Goal: Check status: Check status

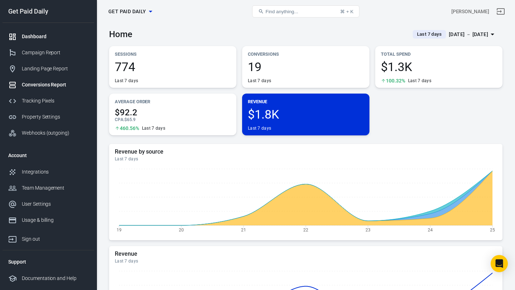
click at [50, 83] on div "Conversions Report" at bounding box center [55, 85] width 67 height 8
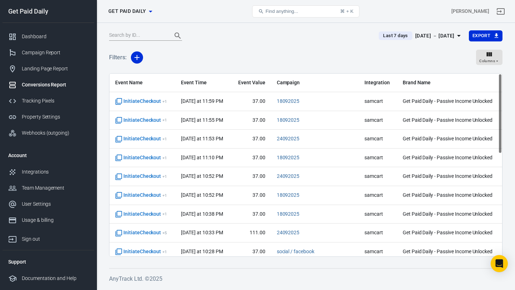
click at [415, 39] on div "Sep 19 － Sep 25, 2025" at bounding box center [434, 35] width 39 height 9
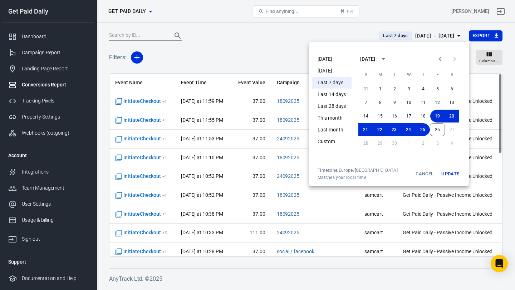
click at [325, 62] on li "[DATE]" at bounding box center [332, 59] width 40 height 12
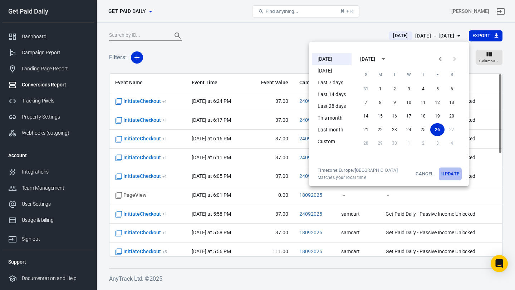
click at [443, 173] on button "Update" at bounding box center [450, 174] width 23 height 13
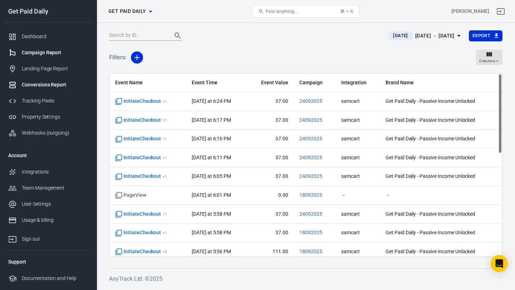
click at [70, 48] on link "Campaign Report" at bounding box center [49, 53] width 92 height 16
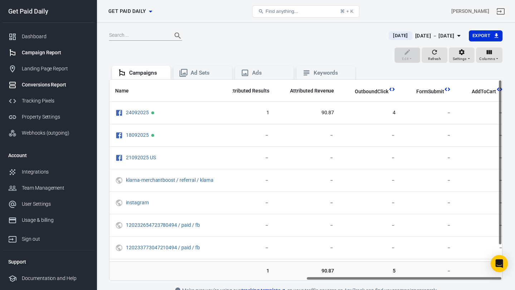
scroll to position [1, 0]
click at [65, 88] on div "Conversions Report" at bounding box center [55, 85] width 67 height 8
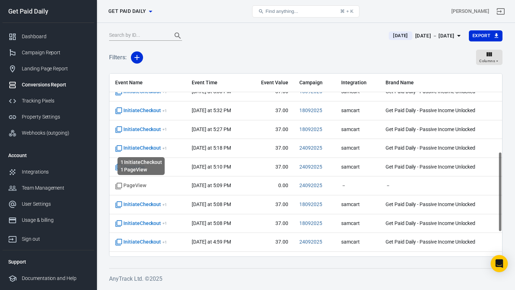
scroll to position [184, 0]
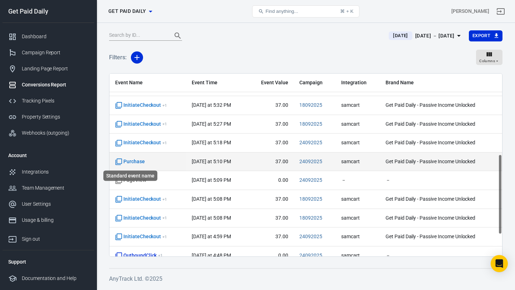
click at [135, 162] on span "Purchase" at bounding box center [130, 161] width 30 height 7
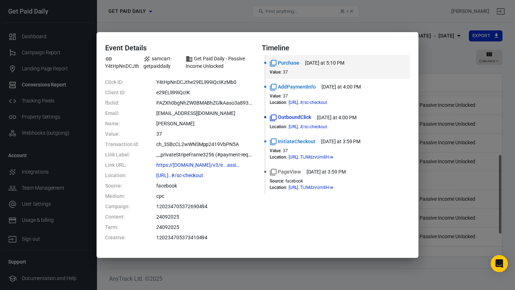
click at [326, 23] on div "Event Details Y4tHpNnDCJth samcart-getpaiddaily Get Paid Daily - Passive Income…" at bounding box center [257, 145] width 515 height 290
